Goal: Information Seeking & Learning: Learn about a topic

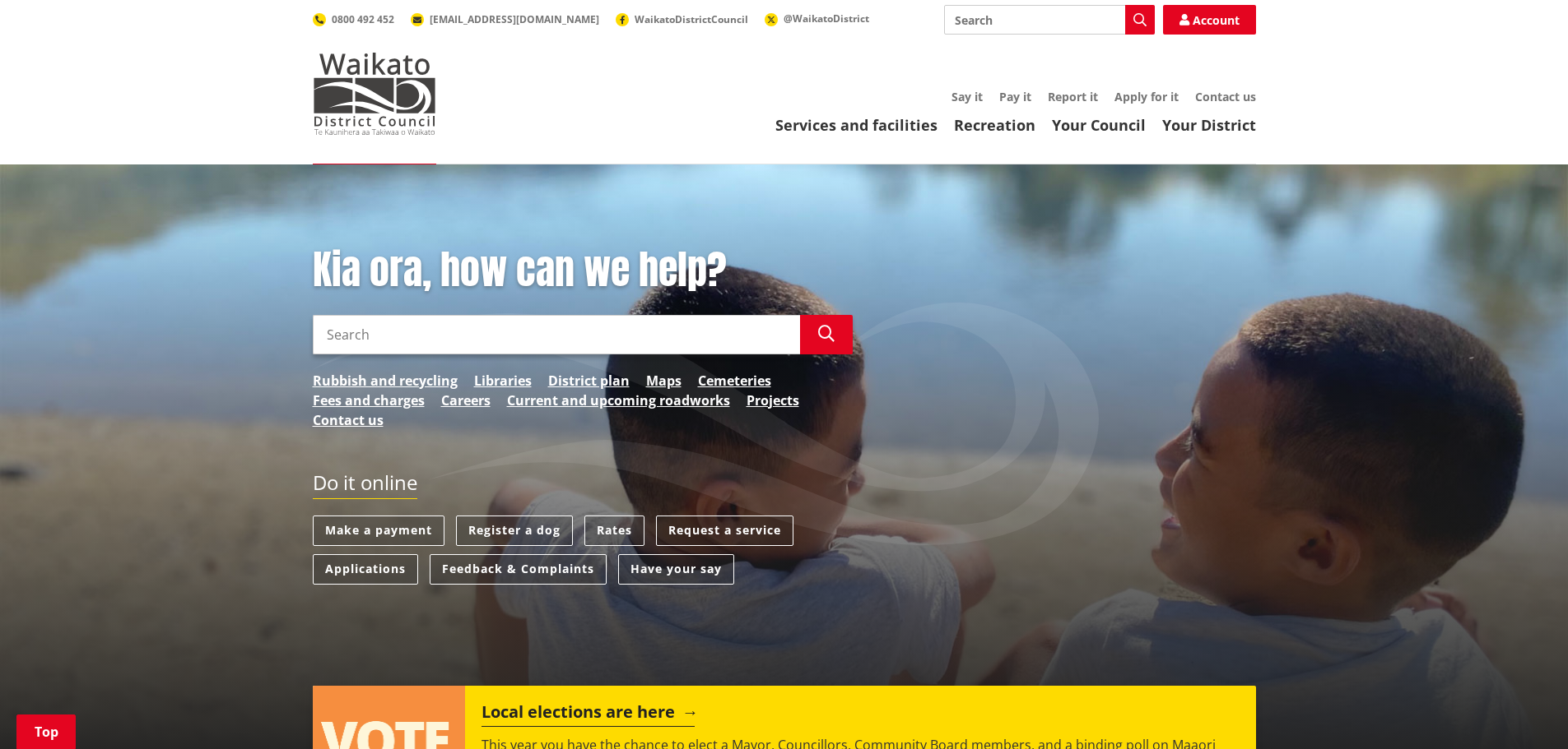
scroll to position [329, 0]
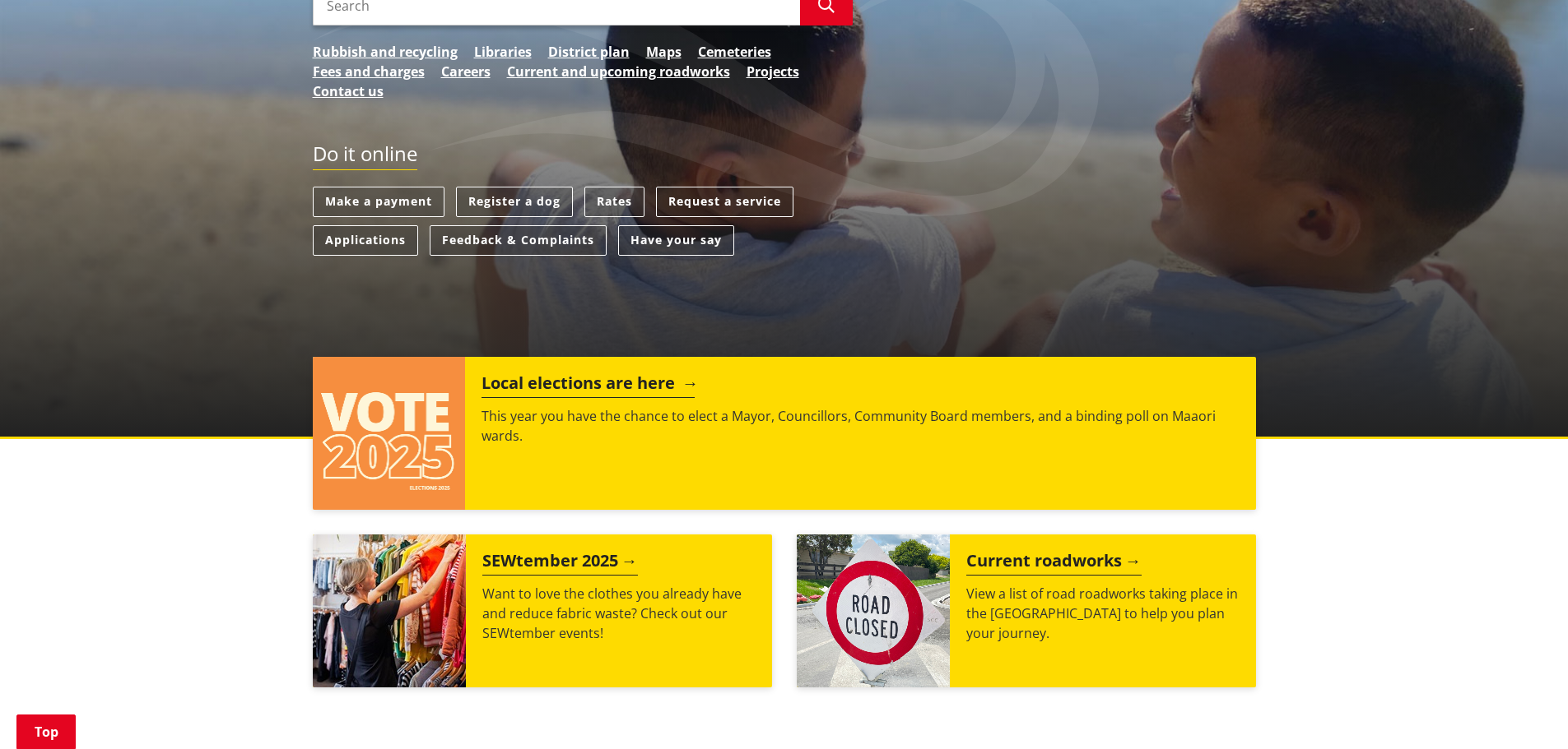
click at [615, 475] on div "Local elections are here This year you have the chance to elect a Mayor, Counci…" at bounding box center [859, 434] width 790 height 153
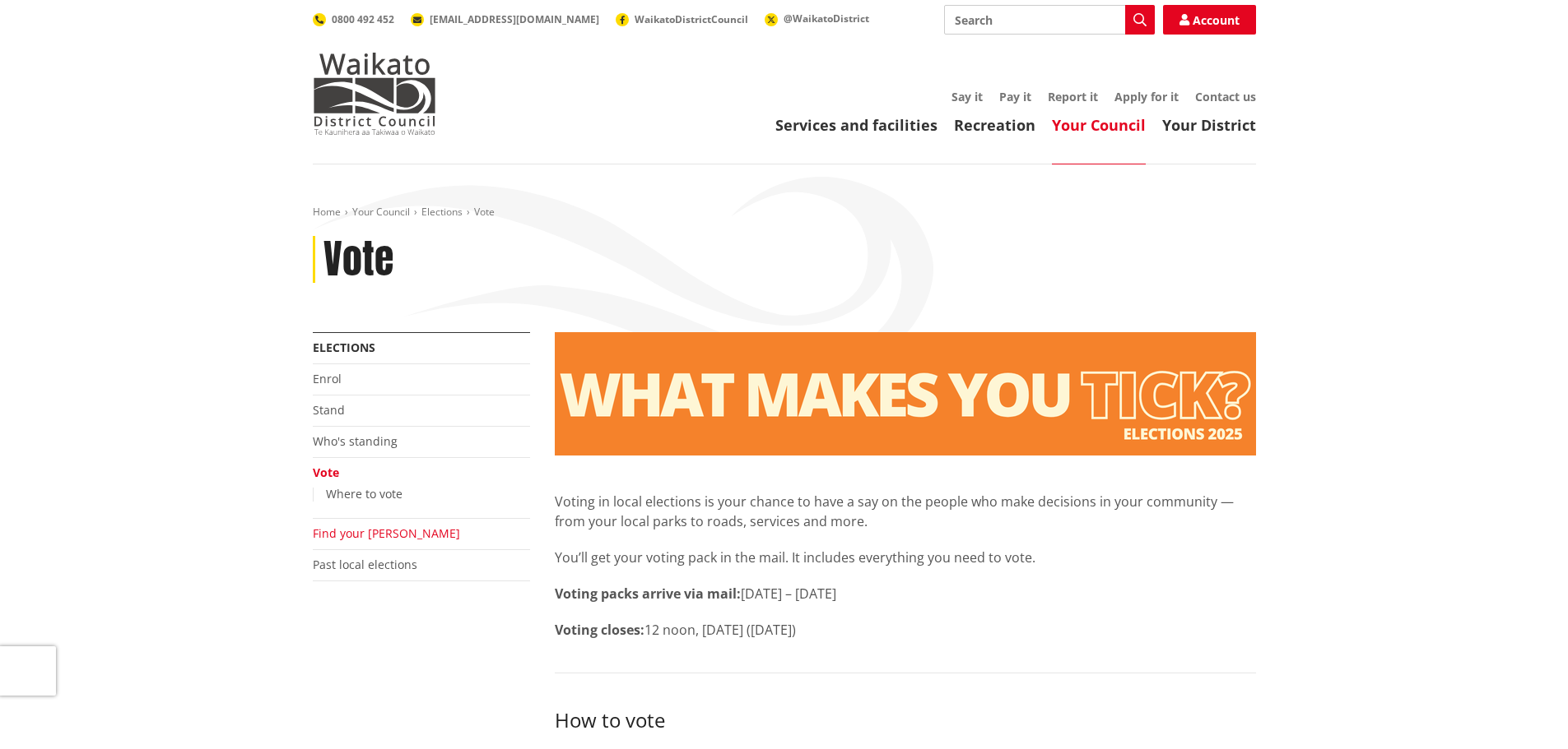
click at [380, 531] on link "Find your [PERSON_NAME]" at bounding box center [387, 533] width 147 height 15
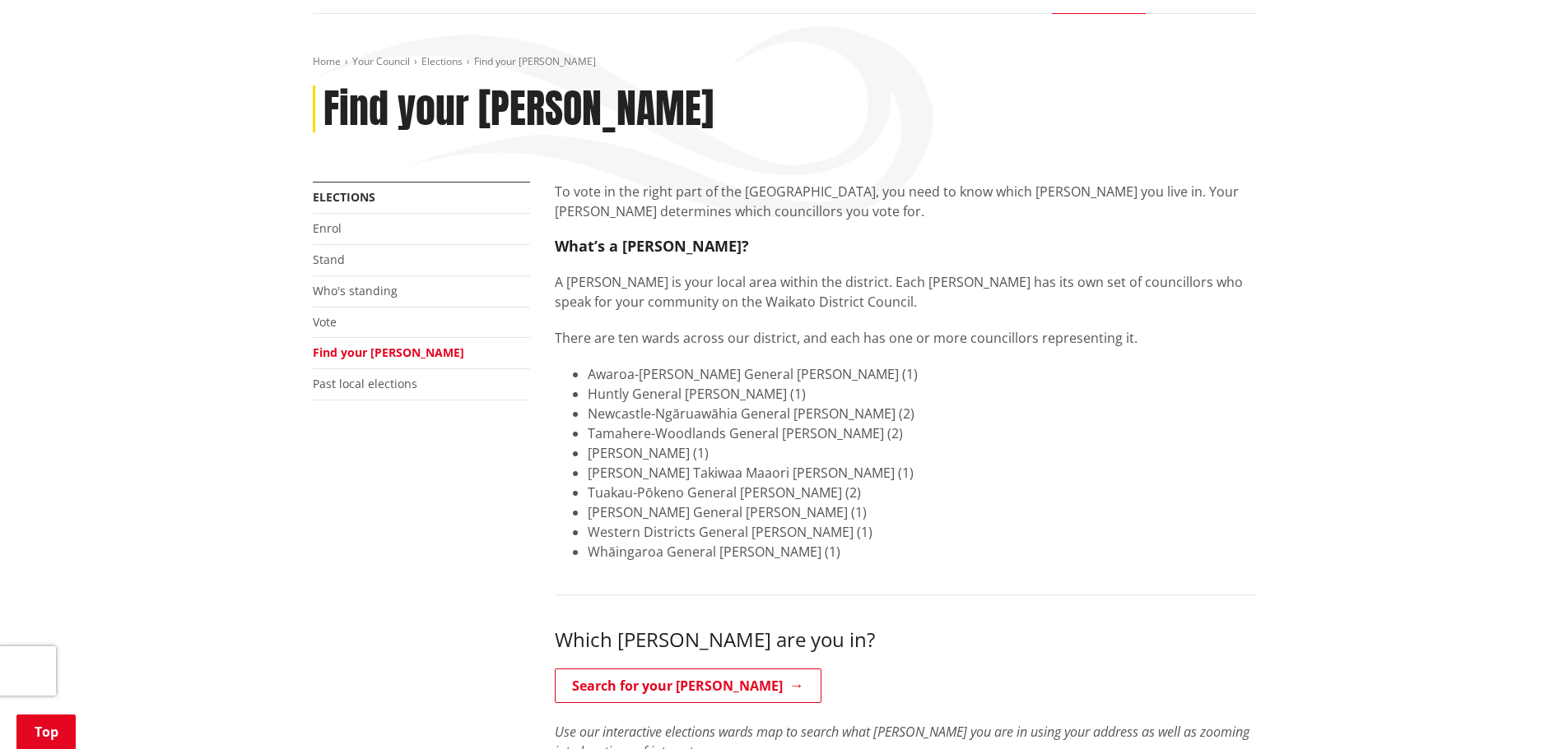
scroll to position [494, 0]
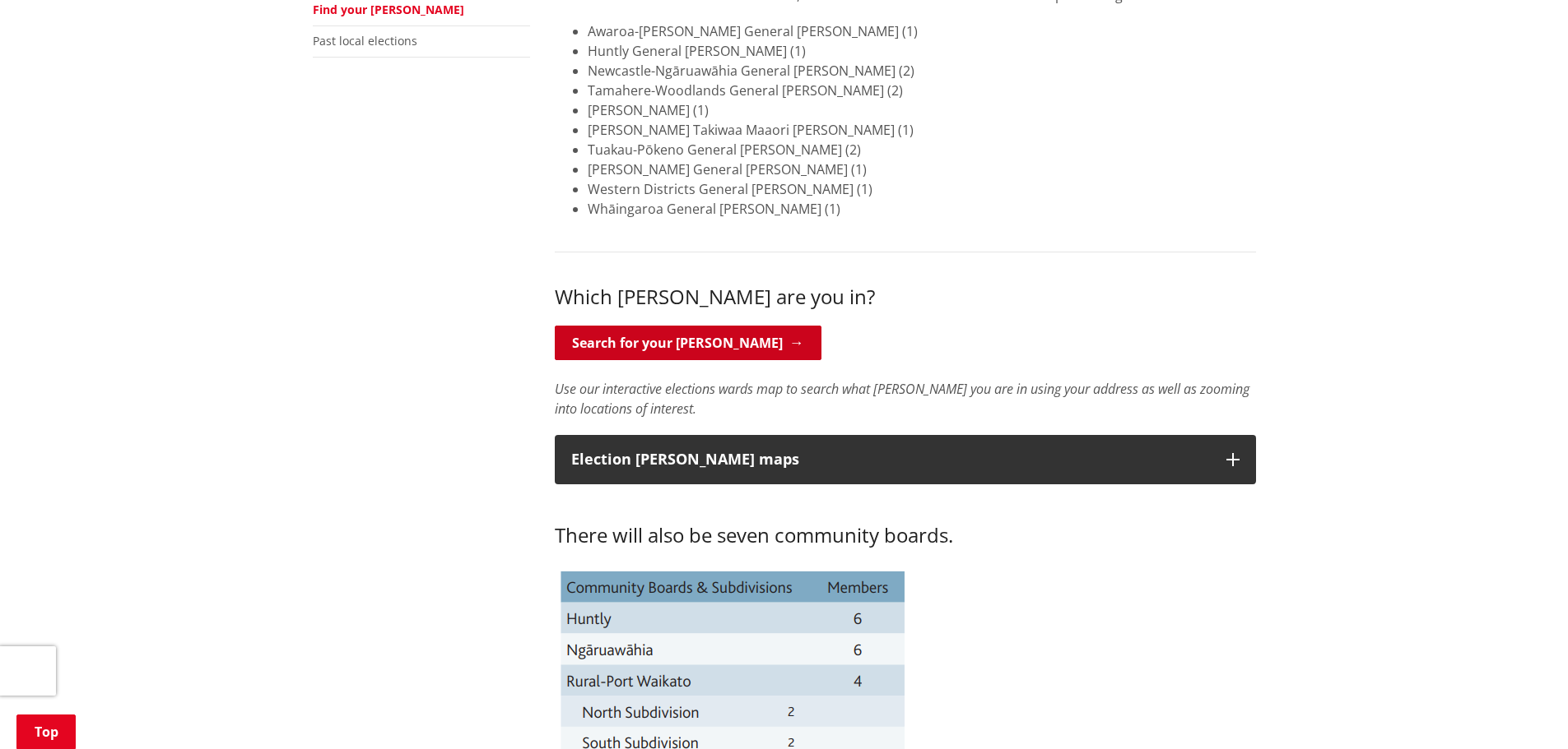
click at [655, 338] on link "Search for your ward" at bounding box center [688, 343] width 266 height 35
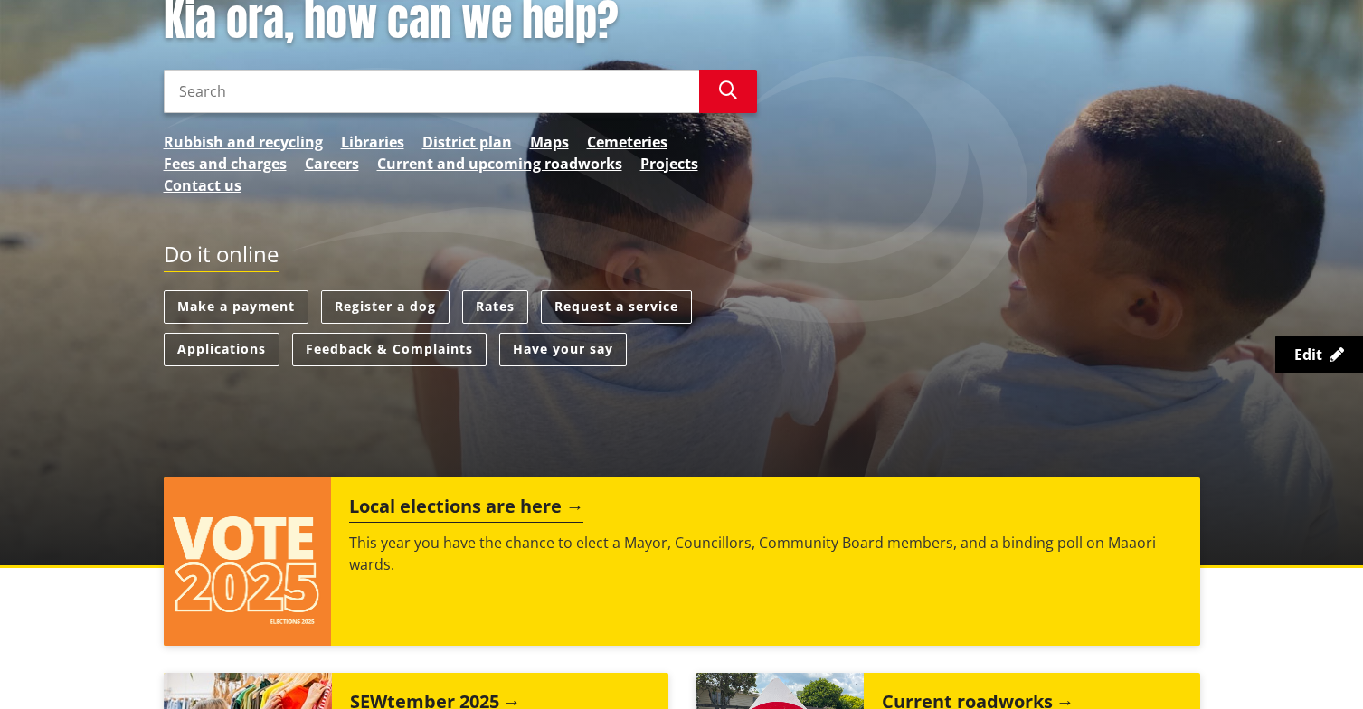
scroll to position [543, 0]
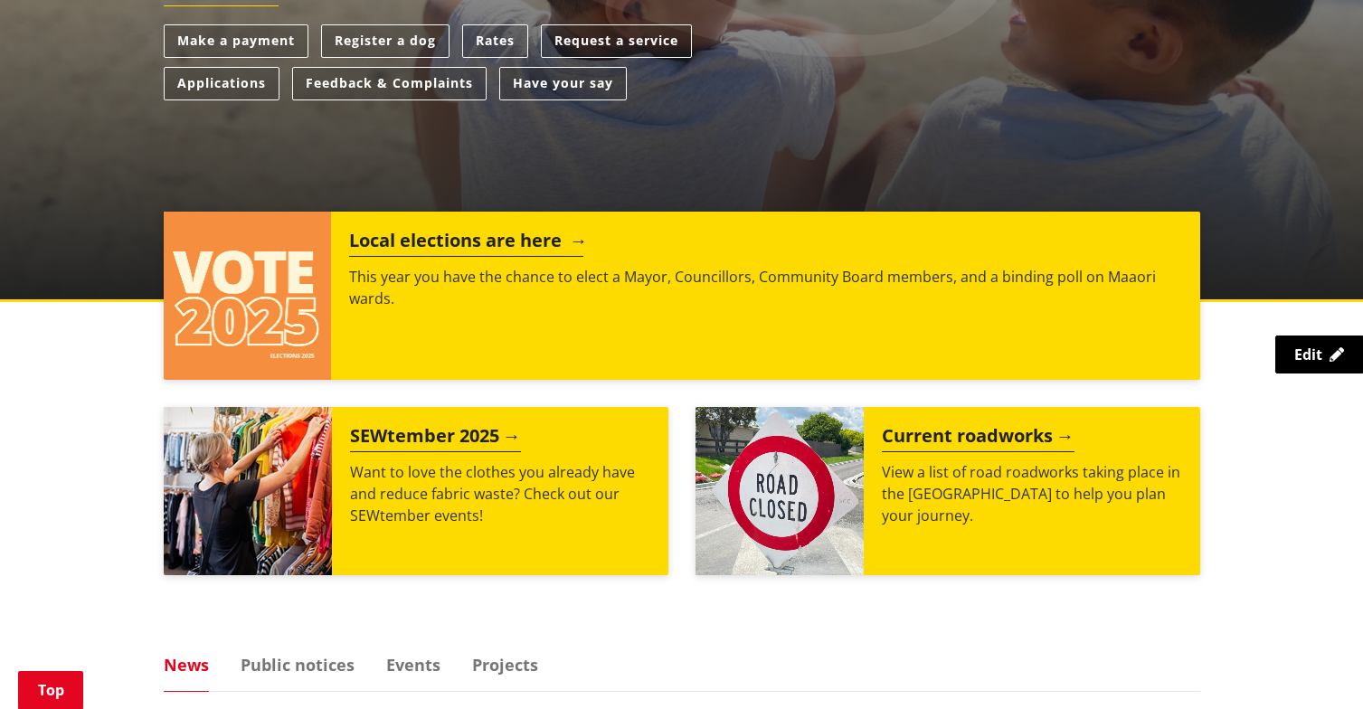
click at [698, 339] on div "Local elections are here This year you have the chance to elect a Mayor, Counci…" at bounding box center [765, 296] width 869 height 168
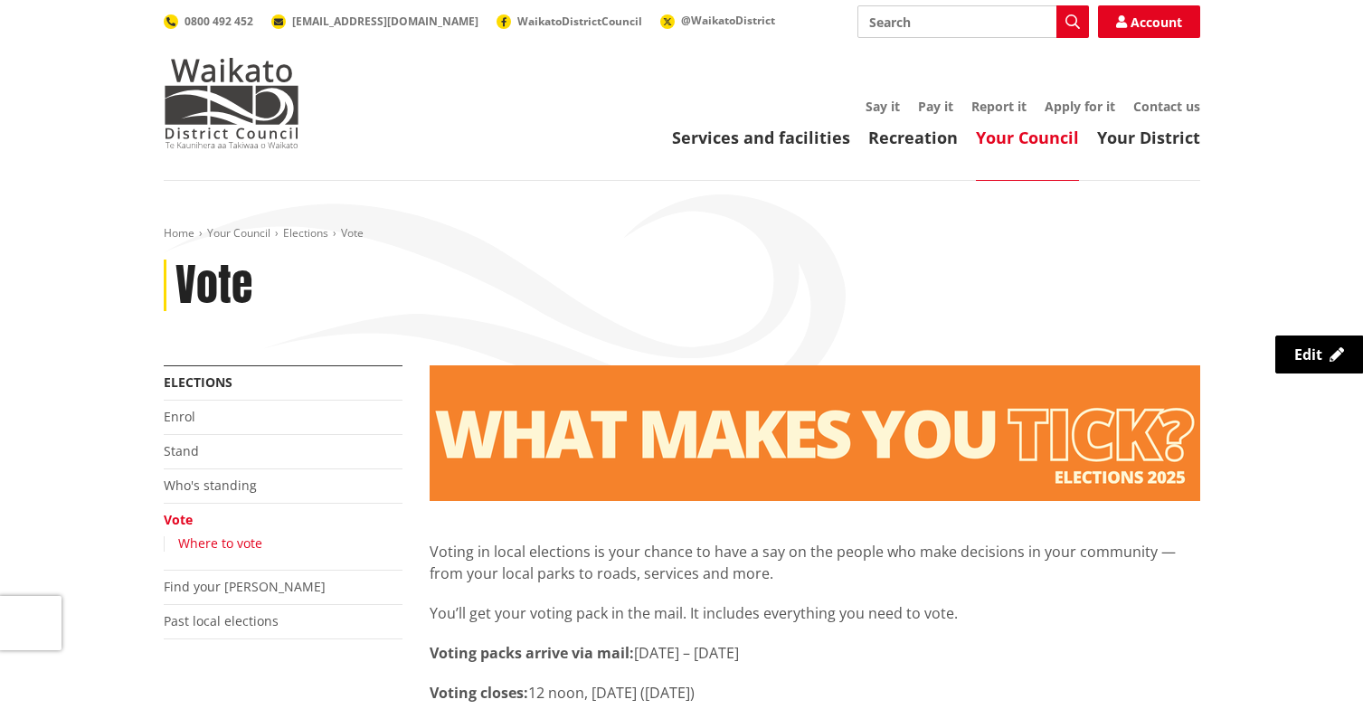
click at [247, 545] on link "Where to vote" at bounding box center [220, 543] width 84 height 17
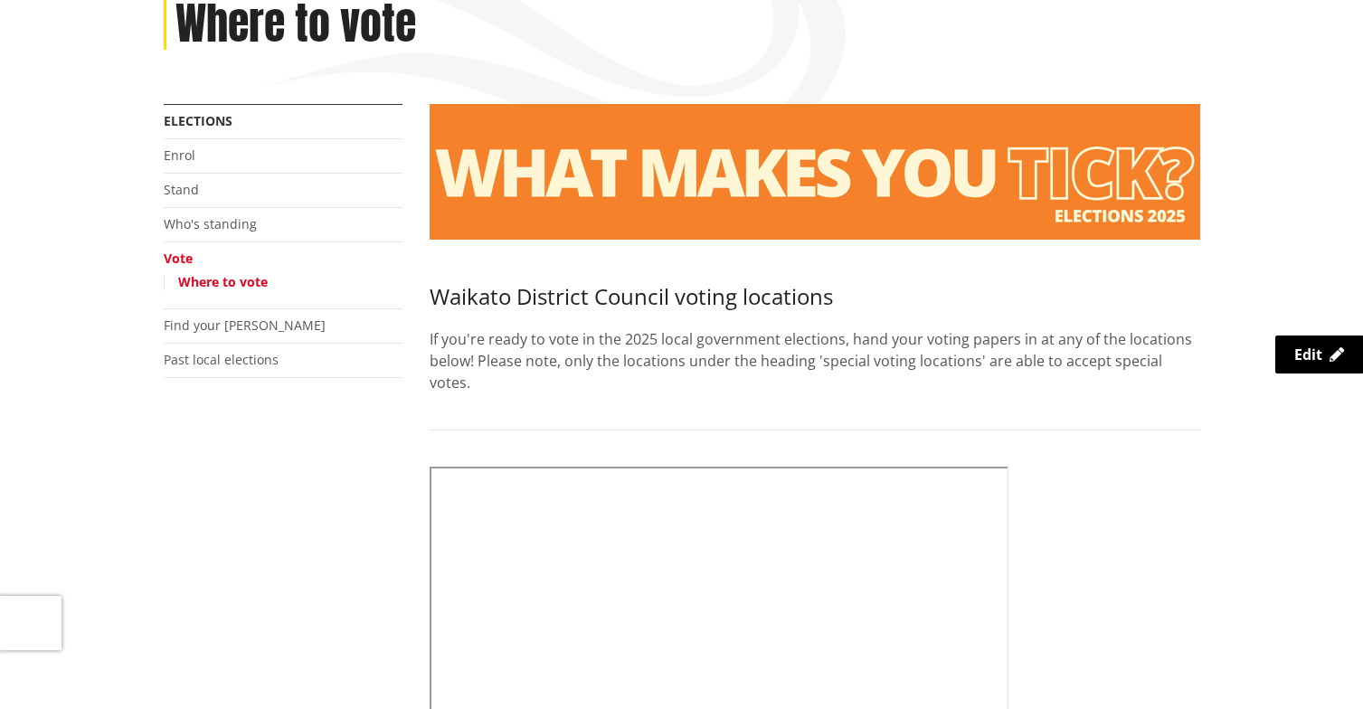
scroll to position [271, 0]
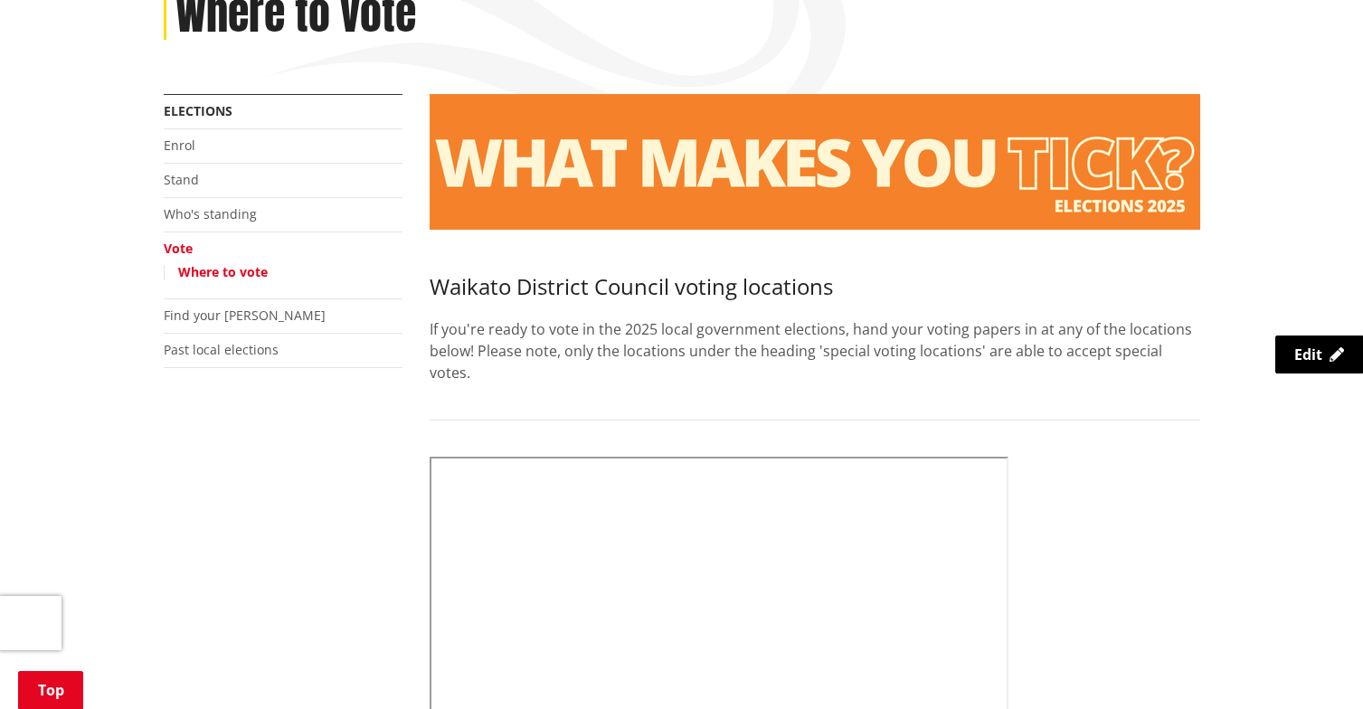
click at [182, 251] on link "Vote" at bounding box center [178, 248] width 29 height 17
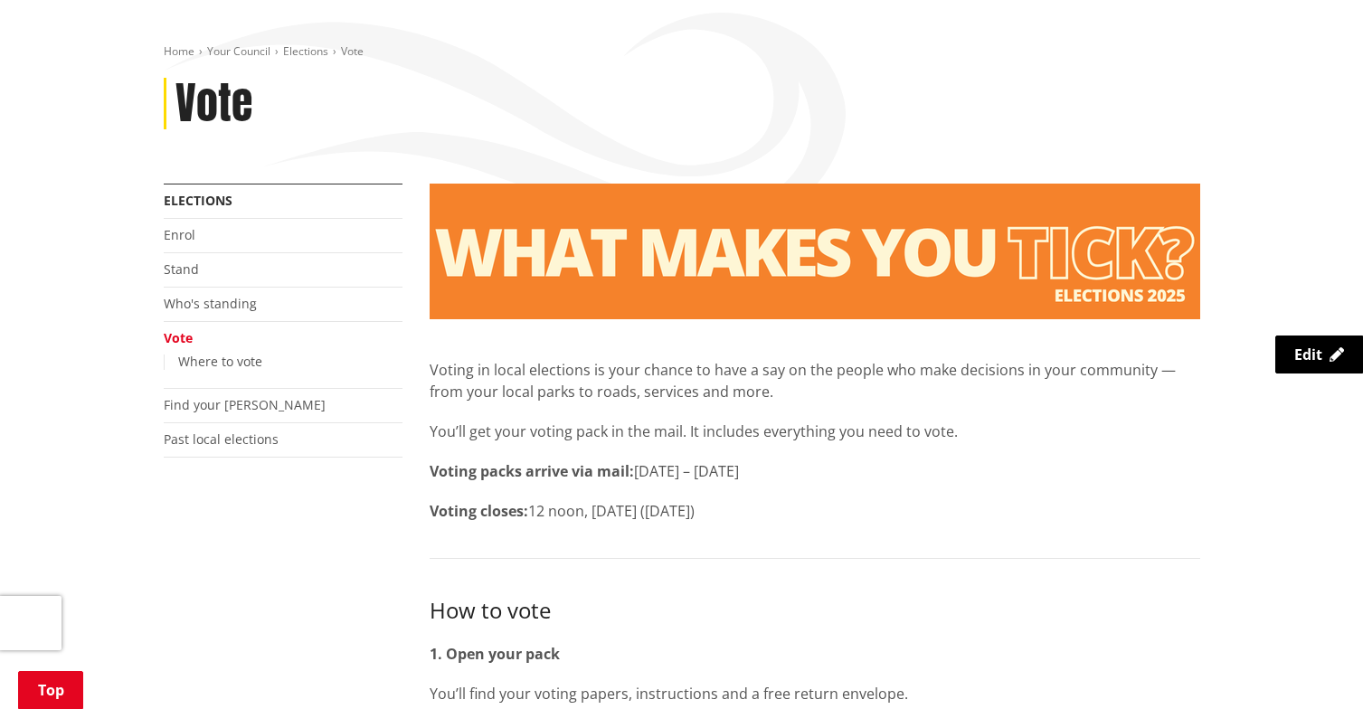
scroll to position [181, 0]
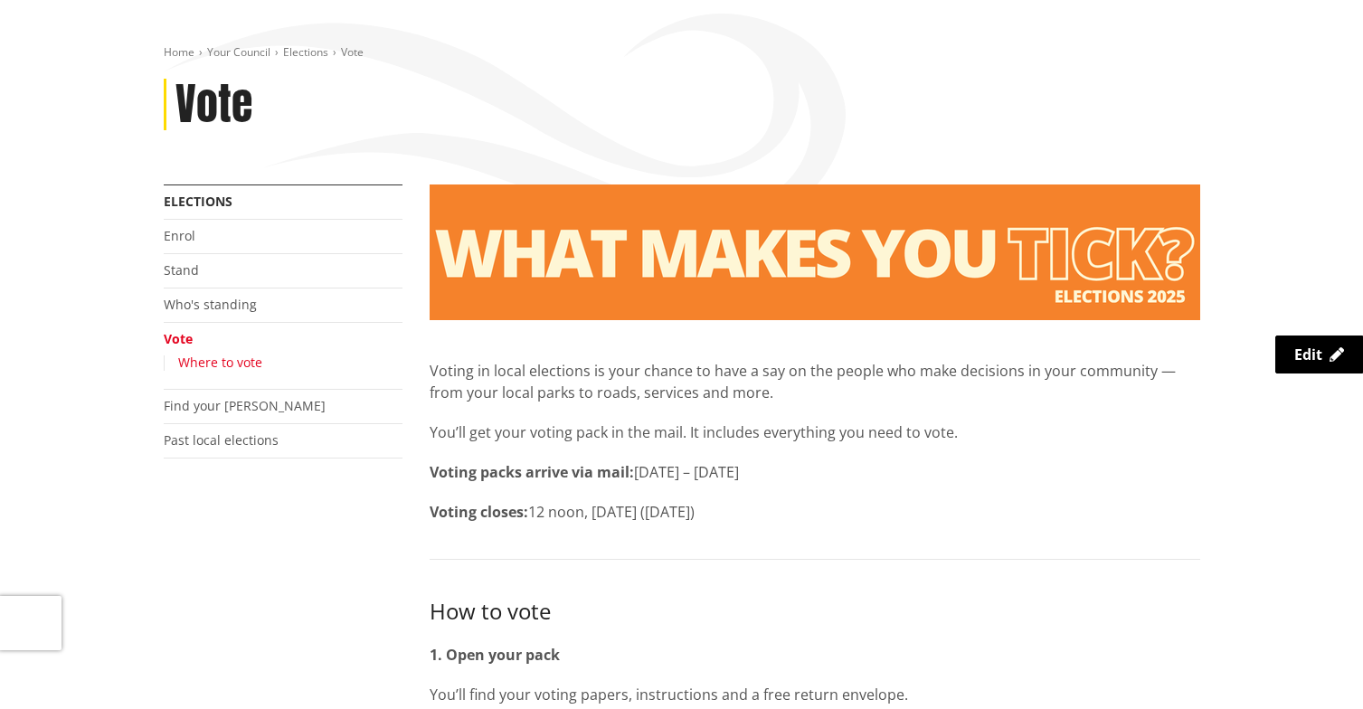
click at [220, 368] on link "Where to vote" at bounding box center [220, 362] width 84 height 17
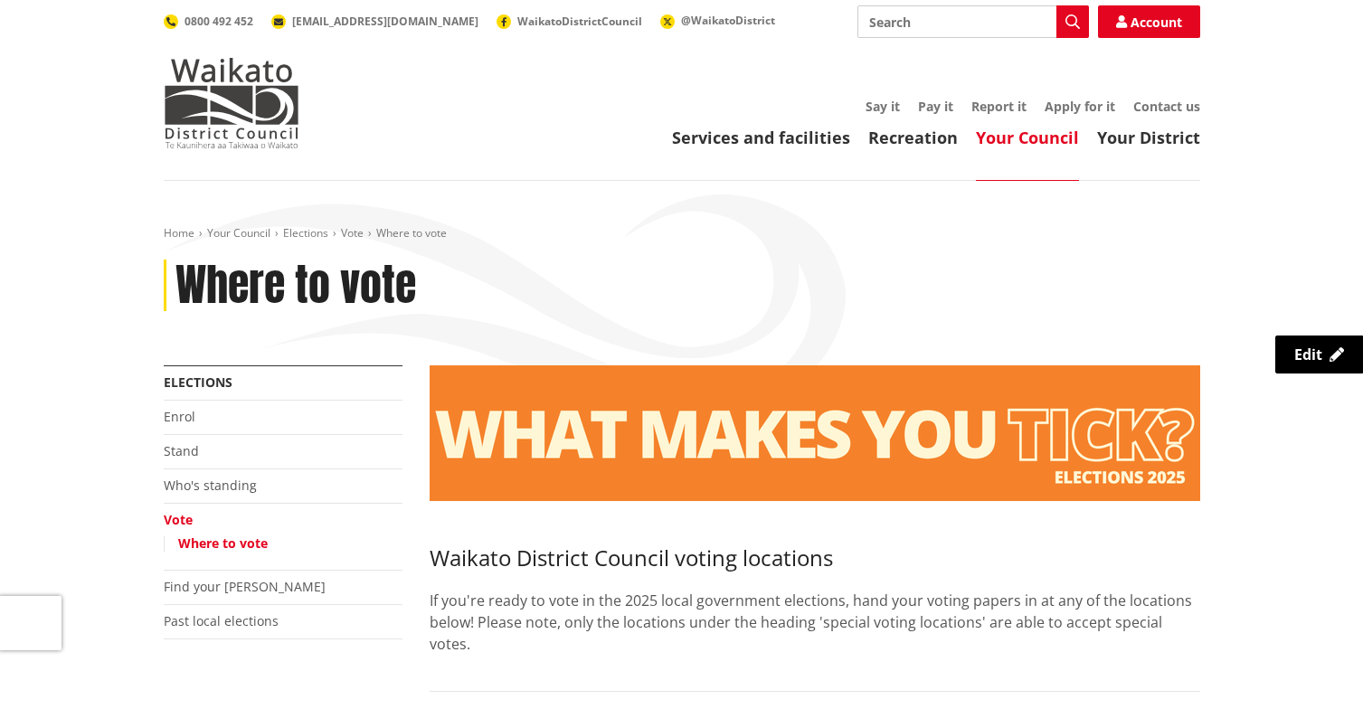
click at [185, 519] on link "Vote" at bounding box center [178, 519] width 29 height 17
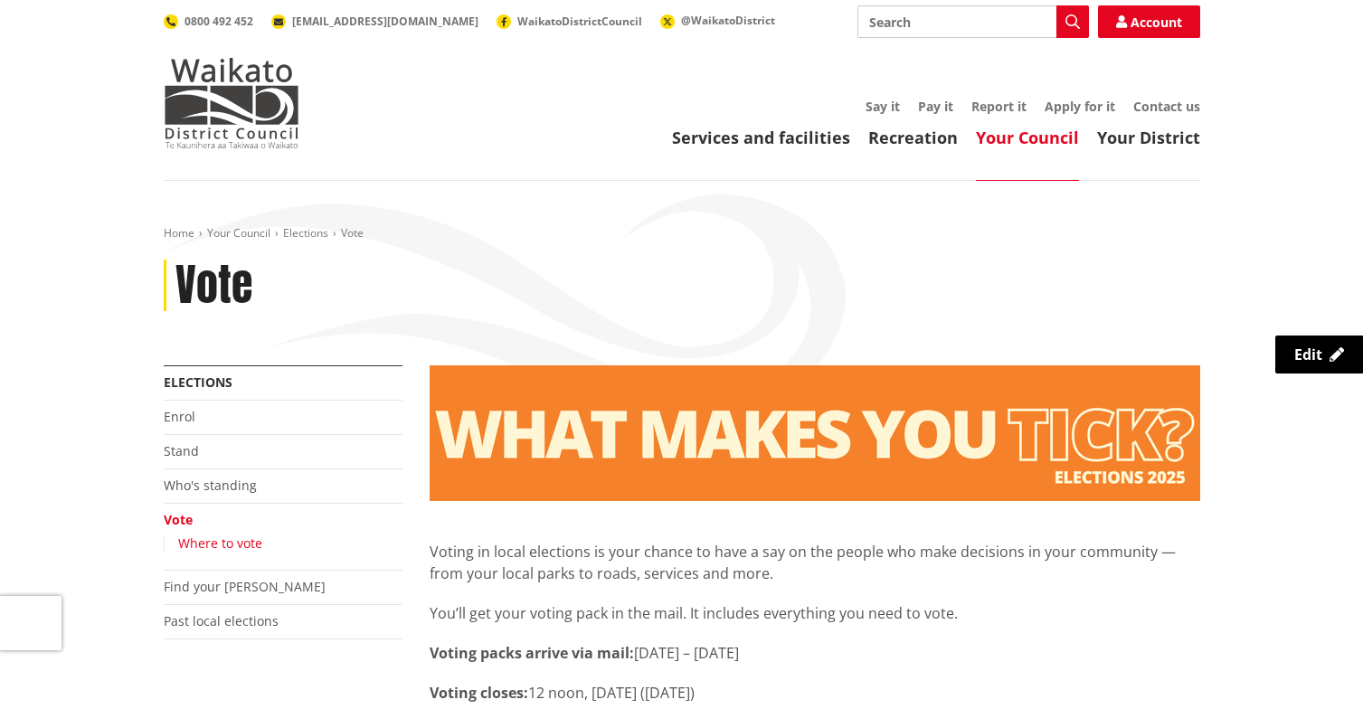
click at [229, 542] on link "Where to vote" at bounding box center [220, 543] width 84 height 17
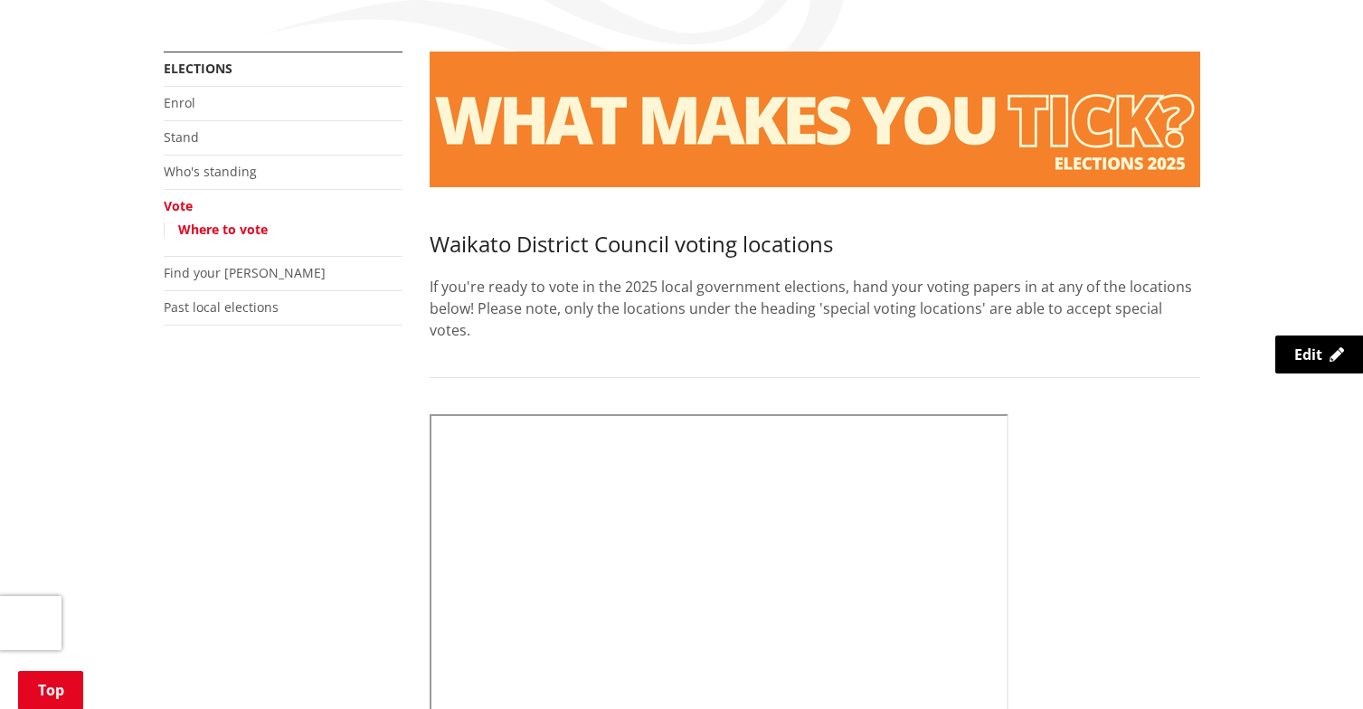
scroll to position [271, 0]
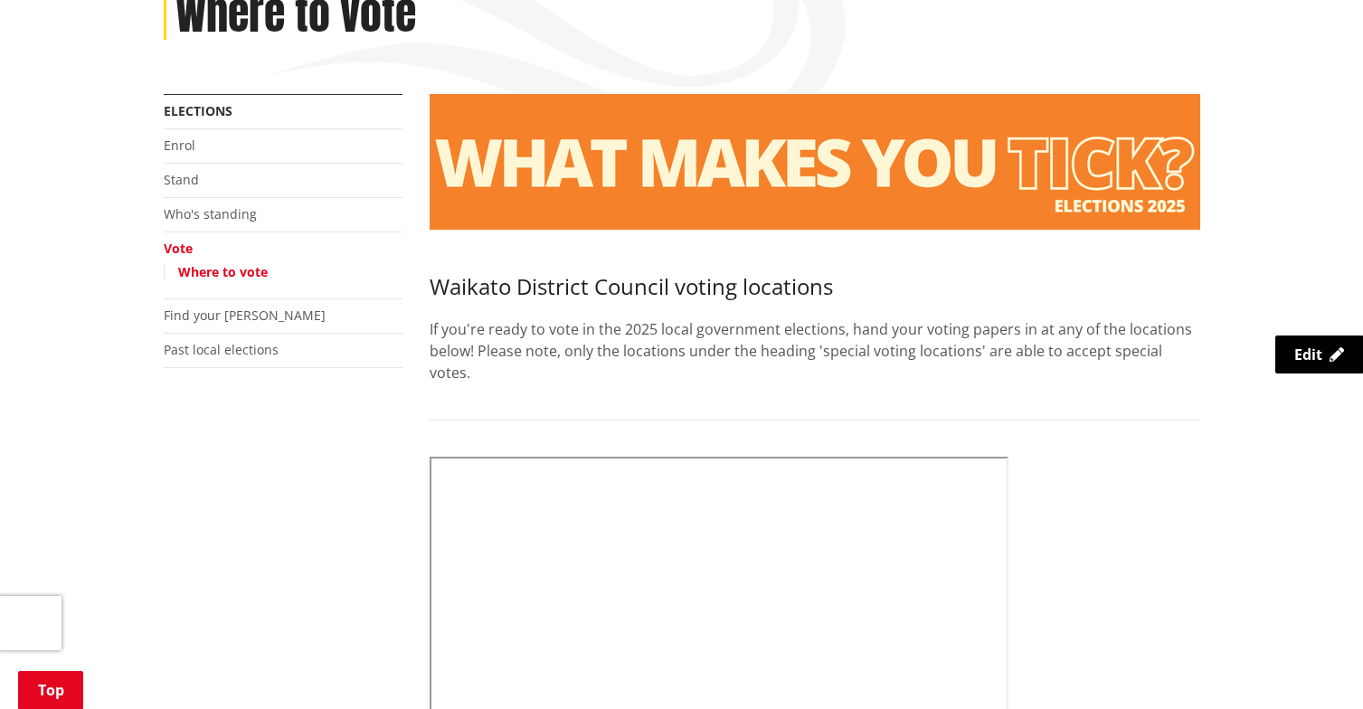
click at [171, 247] on link "Vote" at bounding box center [178, 248] width 29 height 17
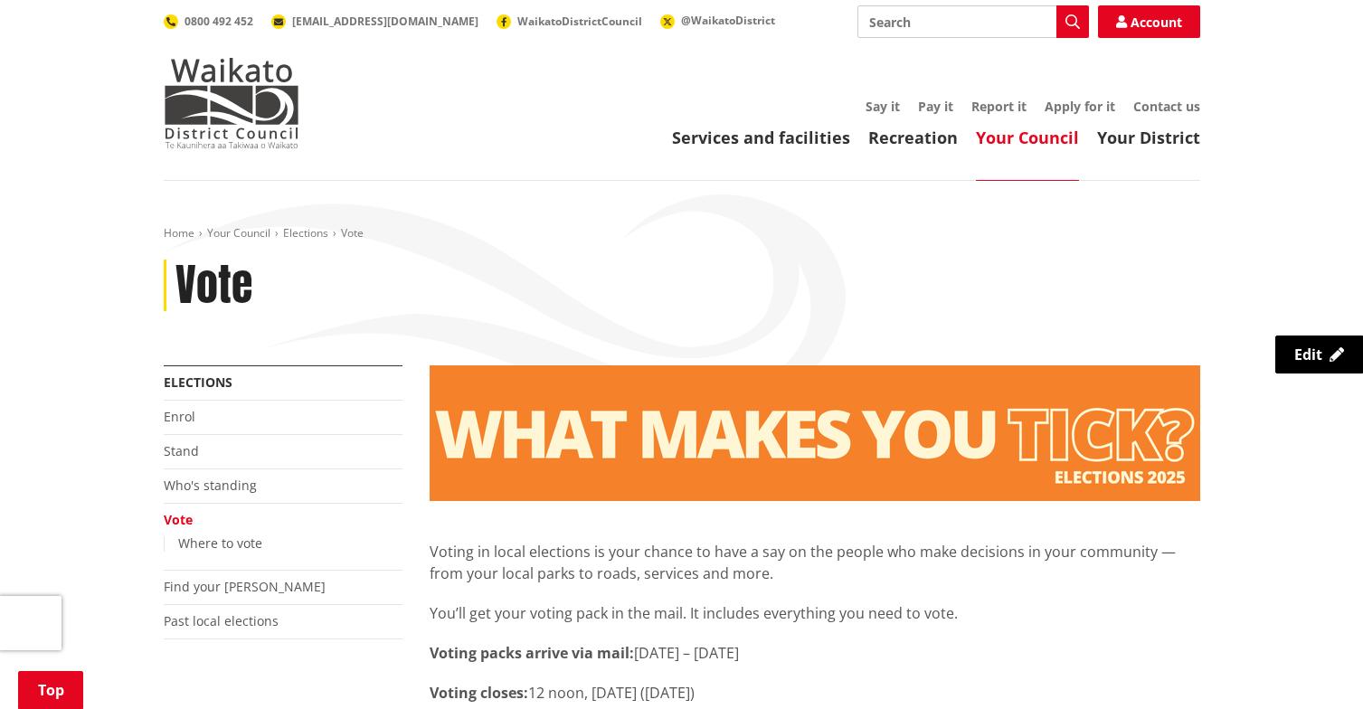
scroll to position [452, 0]
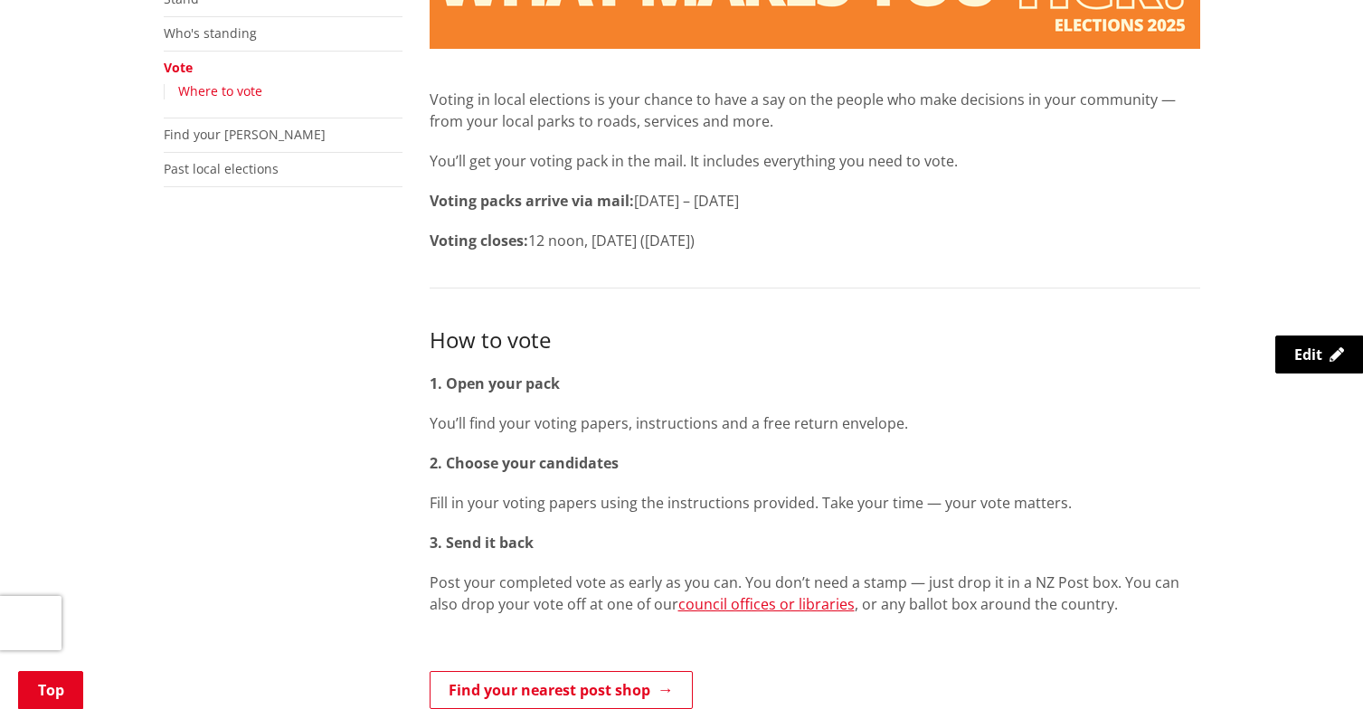
click at [218, 91] on link "Where to vote" at bounding box center [220, 90] width 84 height 17
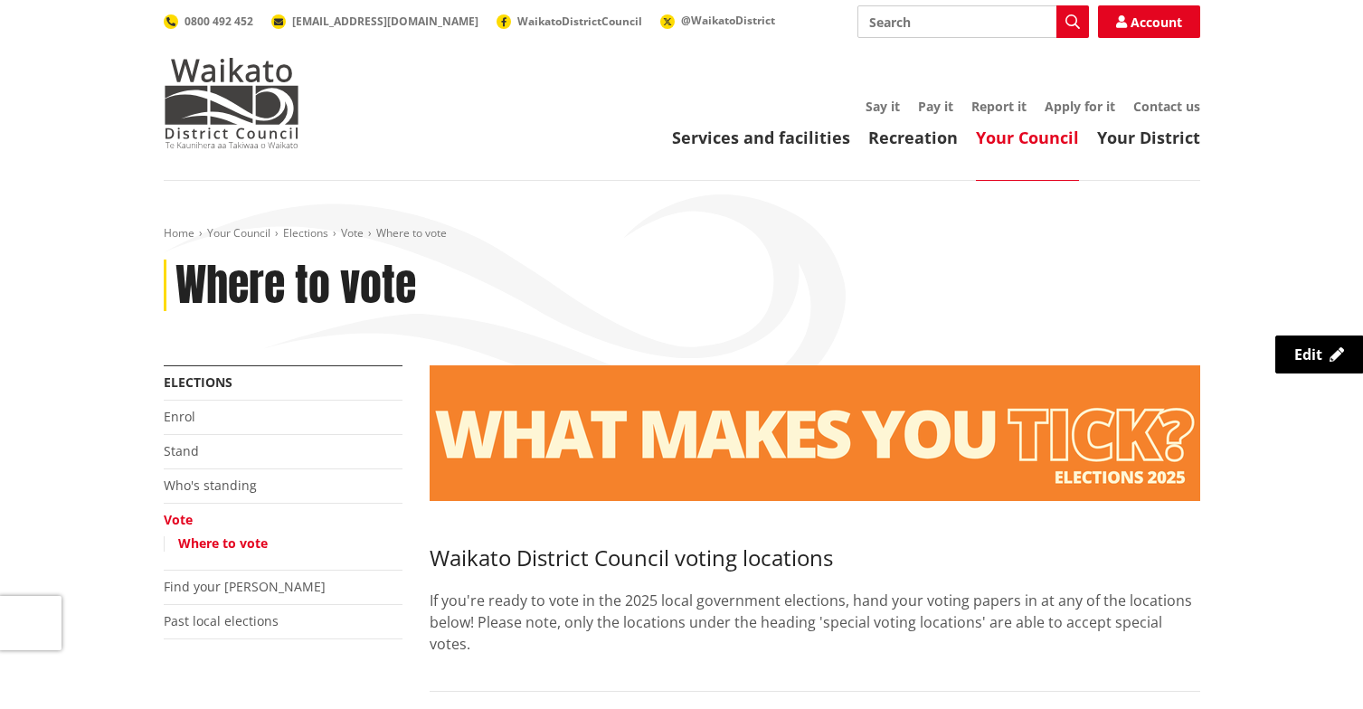
click at [171, 526] on link "Vote" at bounding box center [178, 519] width 29 height 17
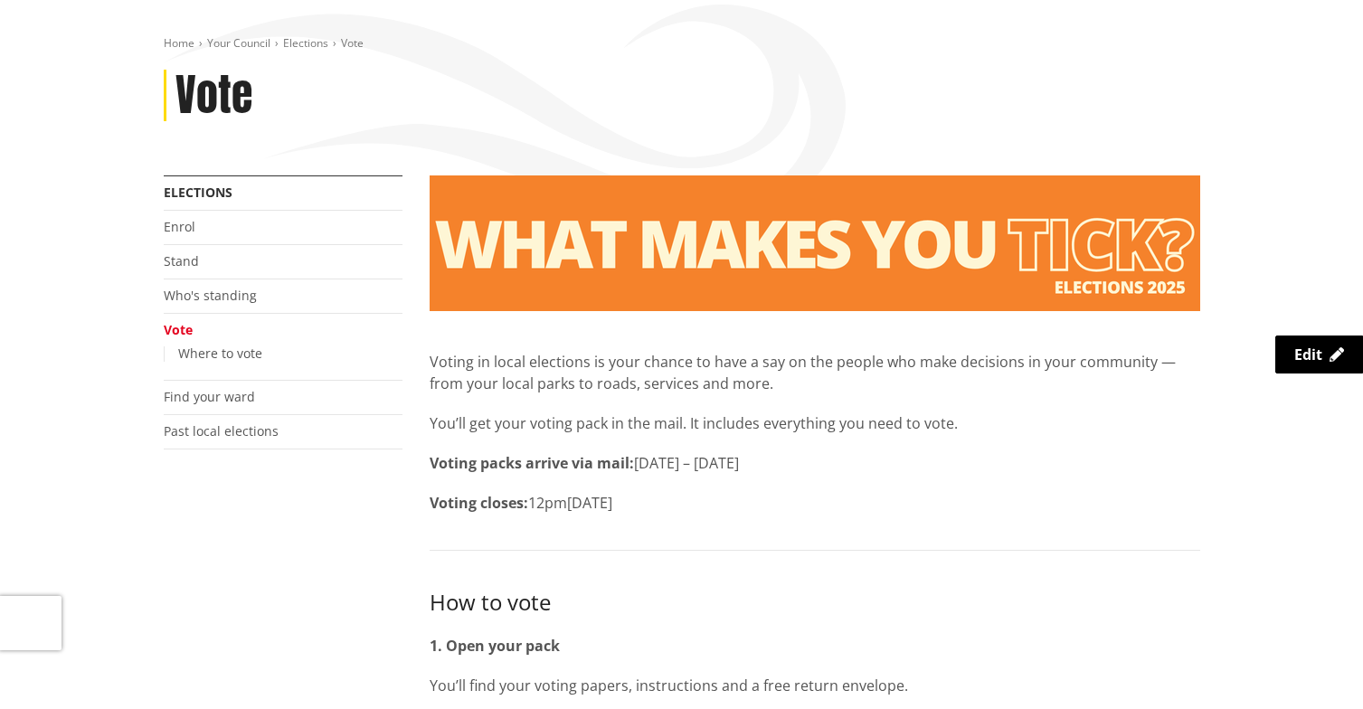
scroll to position [181, 0]
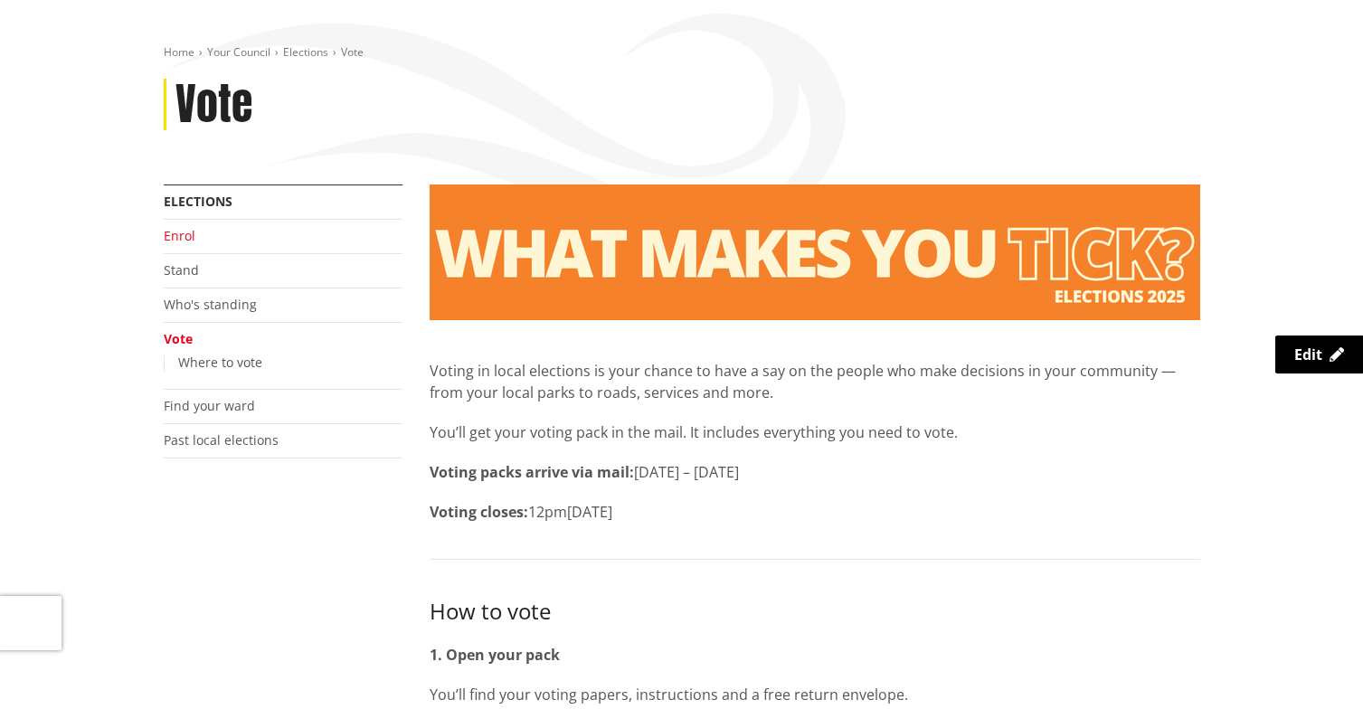
click at [187, 238] on link "Enrol" at bounding box center [180, 235] width 32 height 17
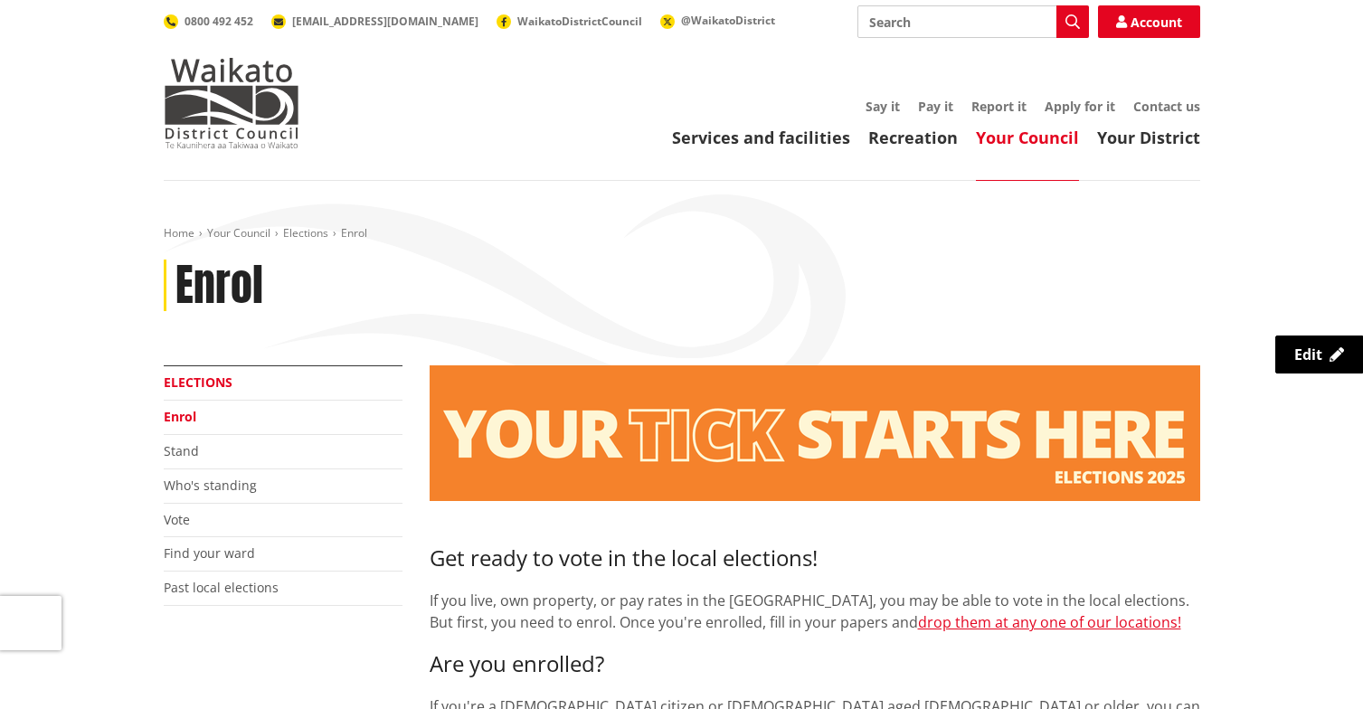
click at [225, 380] on link "Elections" at bounding box center [198, 382] width 69 height 17
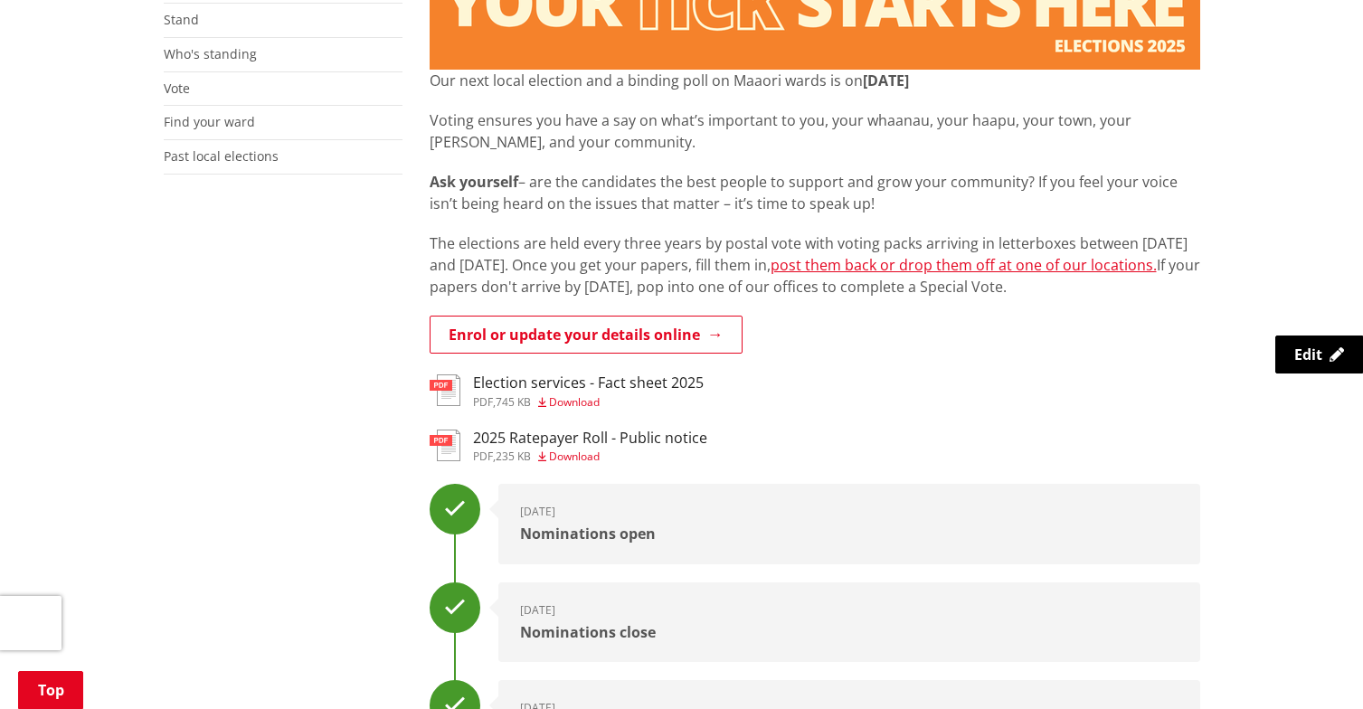
scroll to position [181, 0]
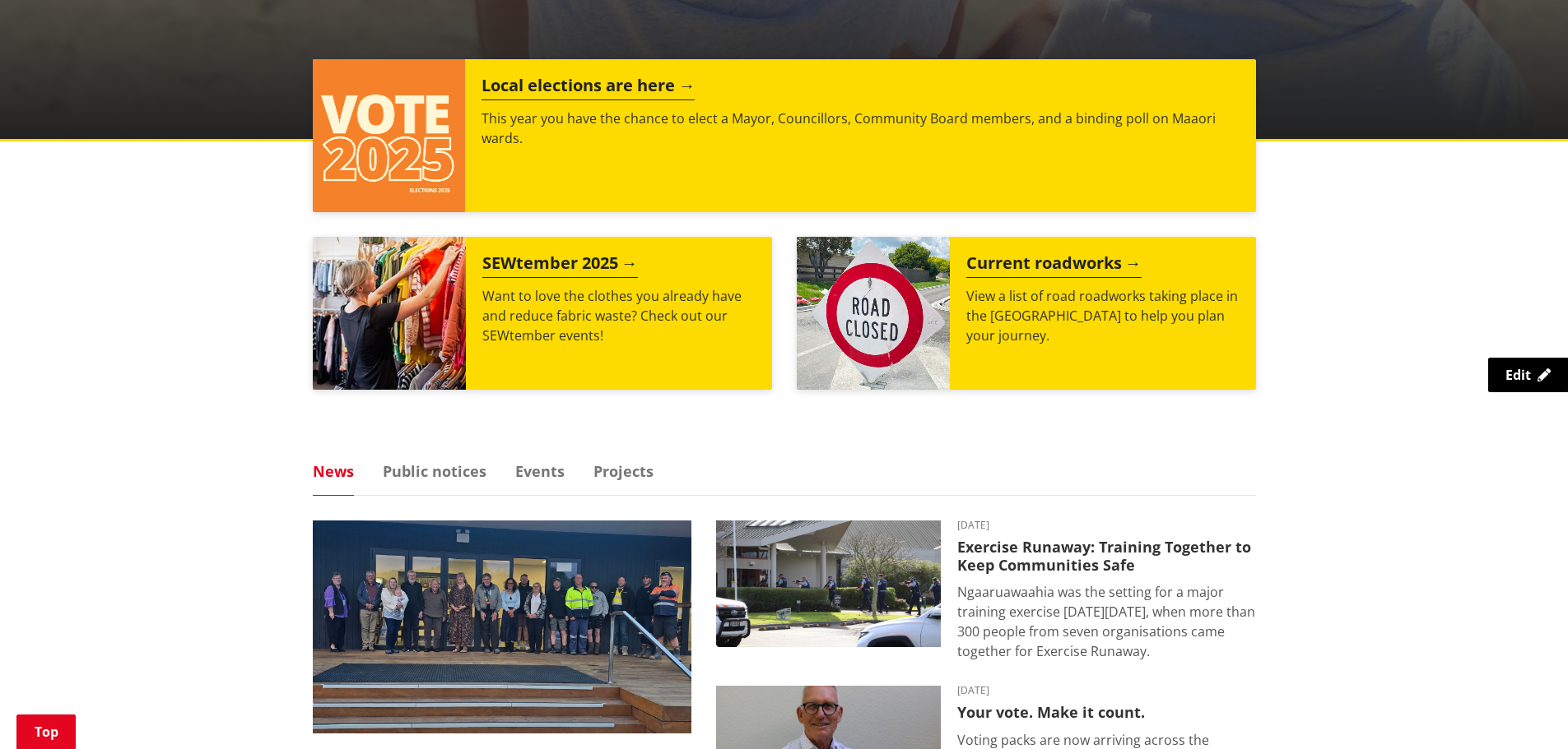
scroll to position [987, 0]
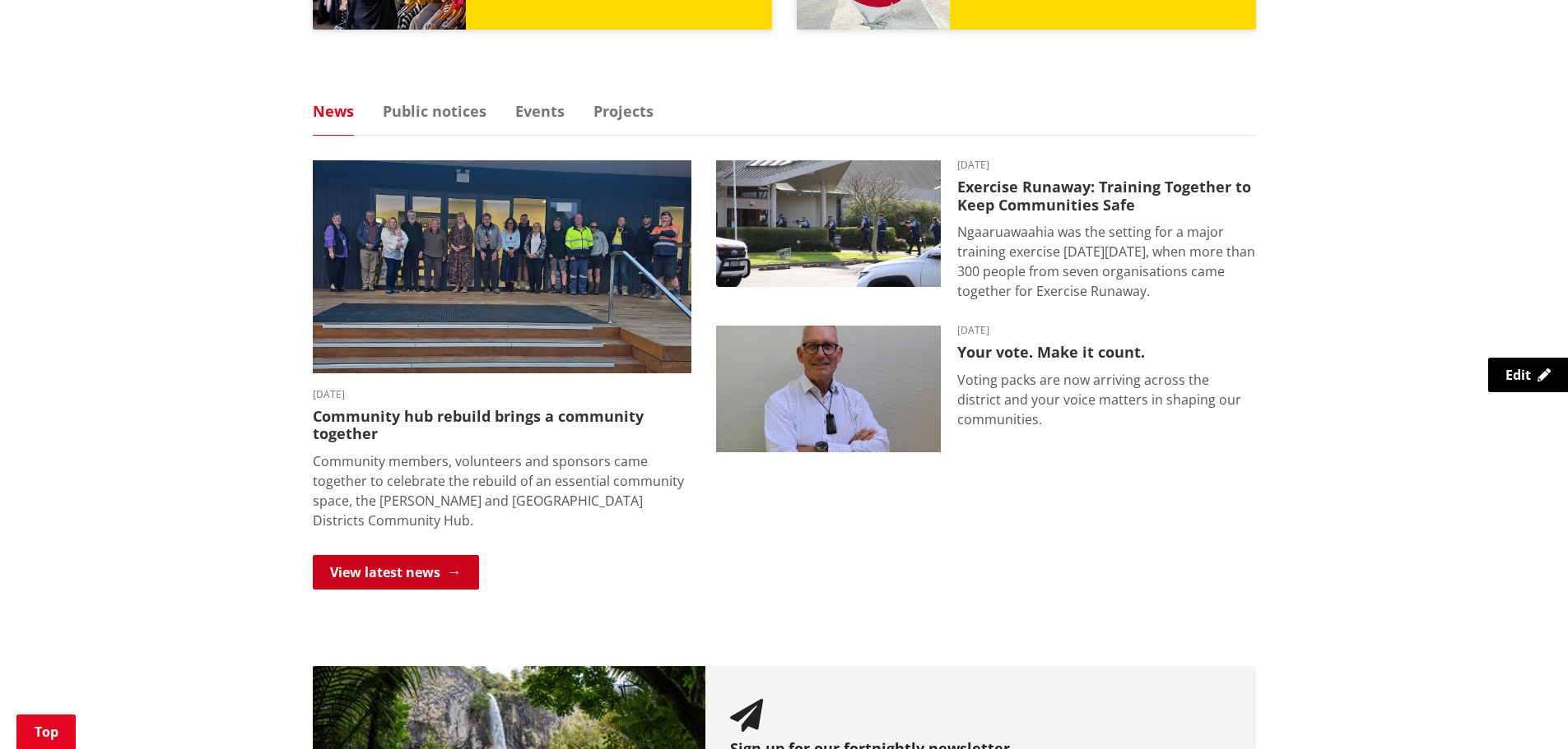
click at [437, 573] on link "View latest news" at bounding box center [396, 573] width 166 height 35
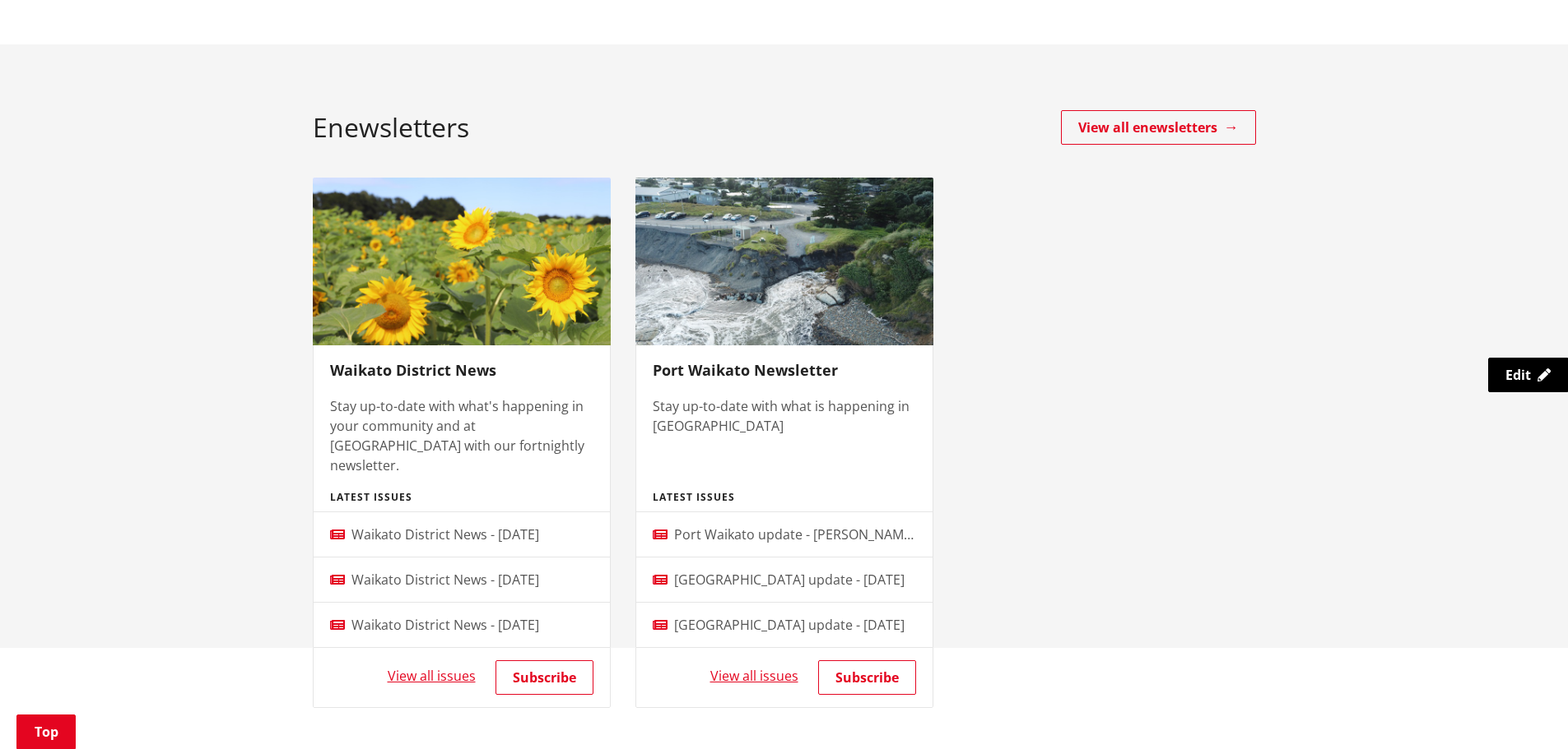
scroll to position [823, 0]
click at [419, 570] on span "Waikato District News - [DATE]" at bounding box center [445, 579] width 187 height 18
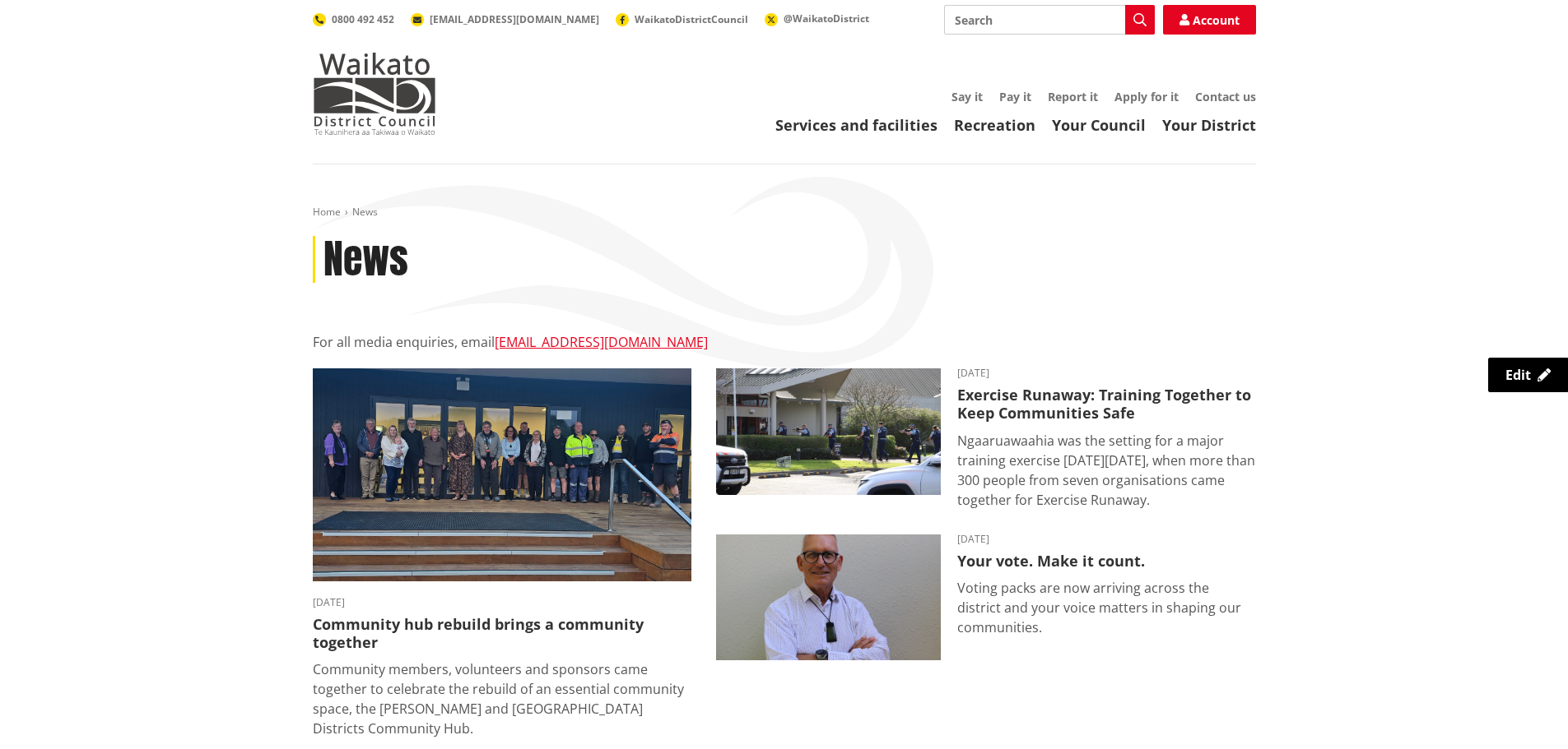
scroll to position [823, 0]
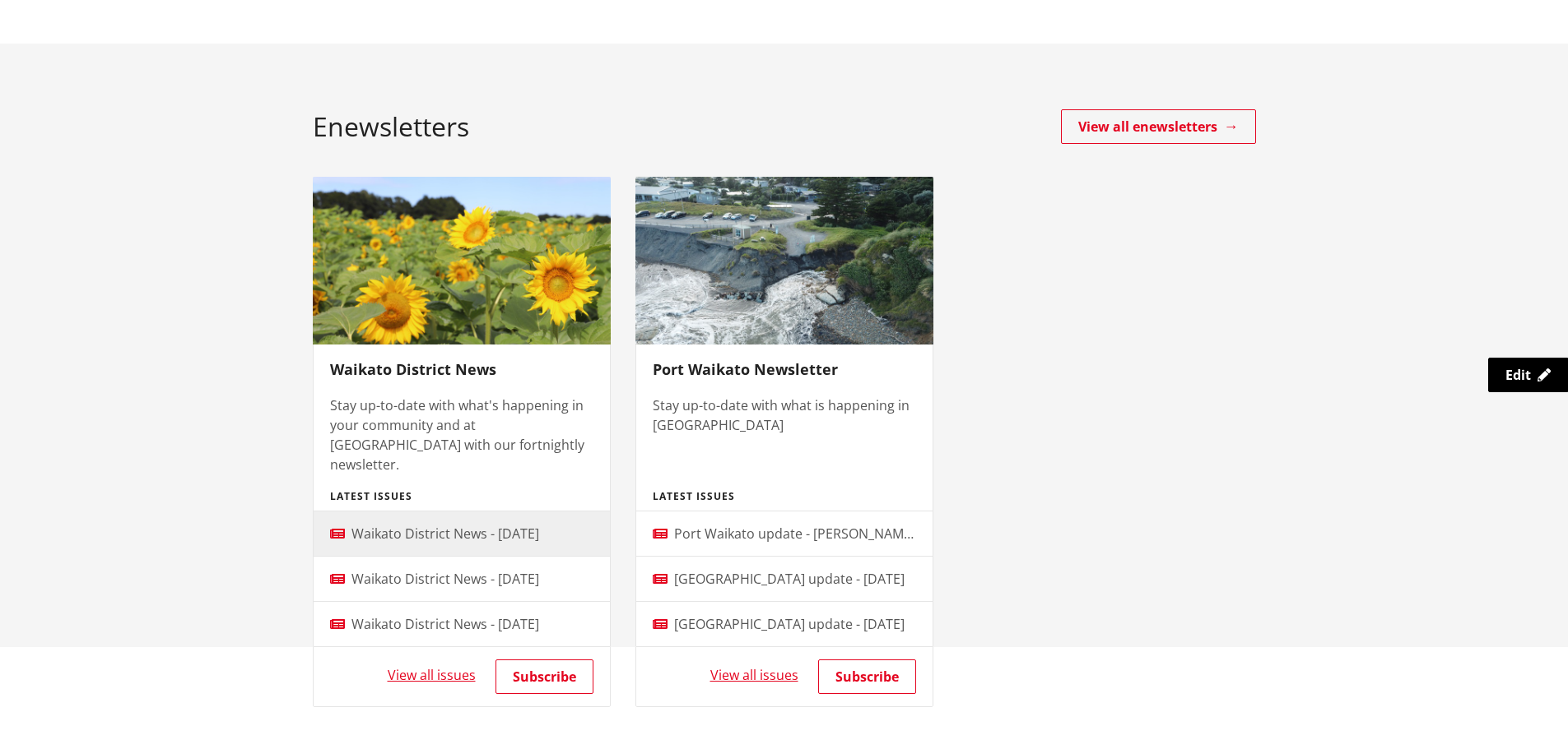
click at [410, 524] on span "Waikato District News - [DATE]" at bounding box center [445, 534] width 187 height 18
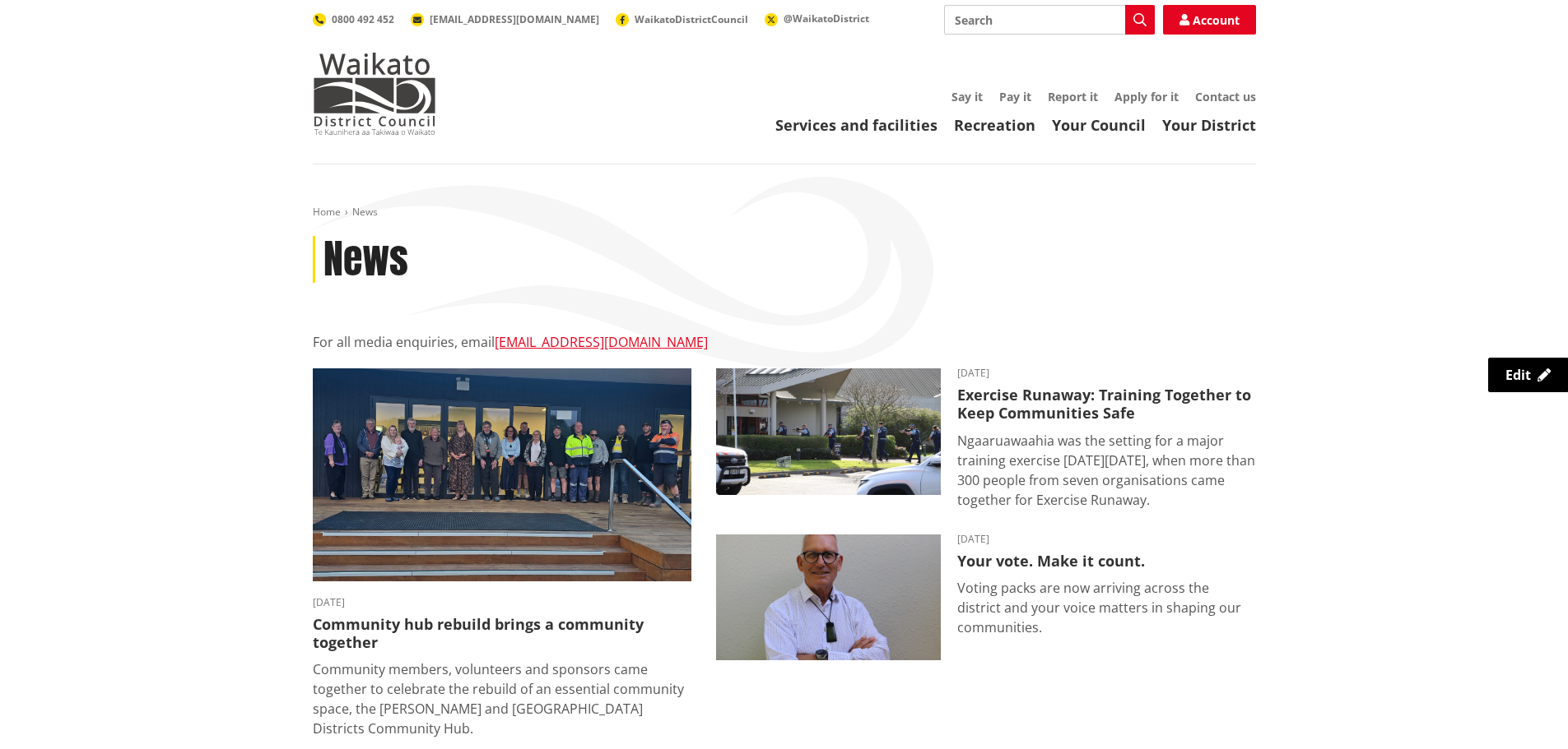
scroll to position [823, 0]
